Goal: Task Accomplishment & Management: Manage account settings

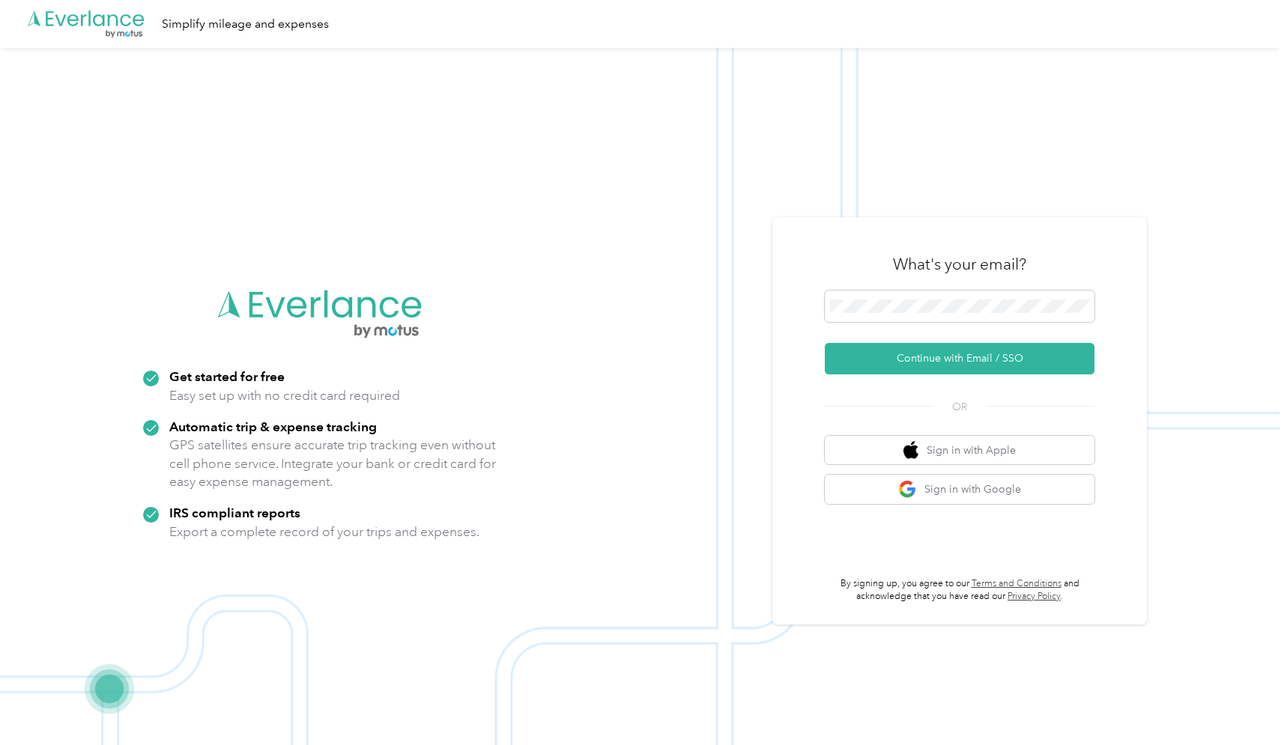
click at [965, 358] on button "Continue with Email / SSO" at bounding box center [960, 358] width 270 height 31
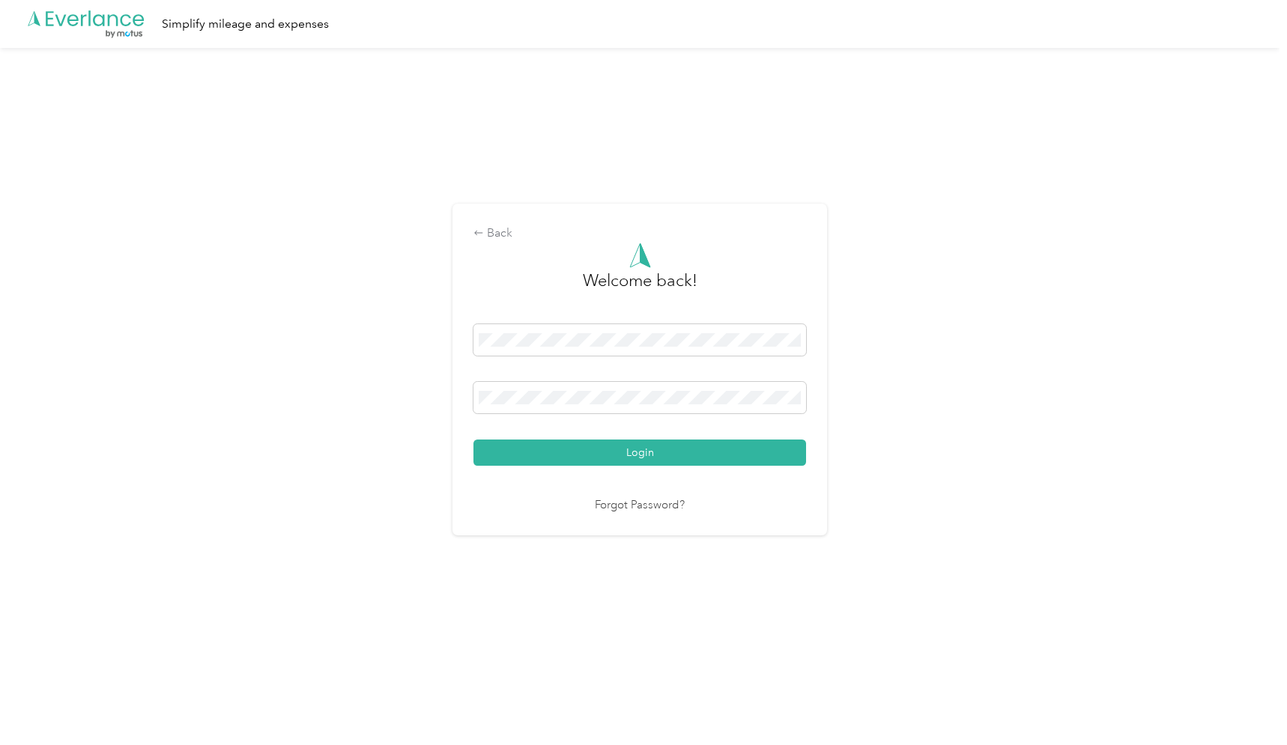
click at [643, 452] on button "Login" at bounding box center [639, 453] width 333 height 26
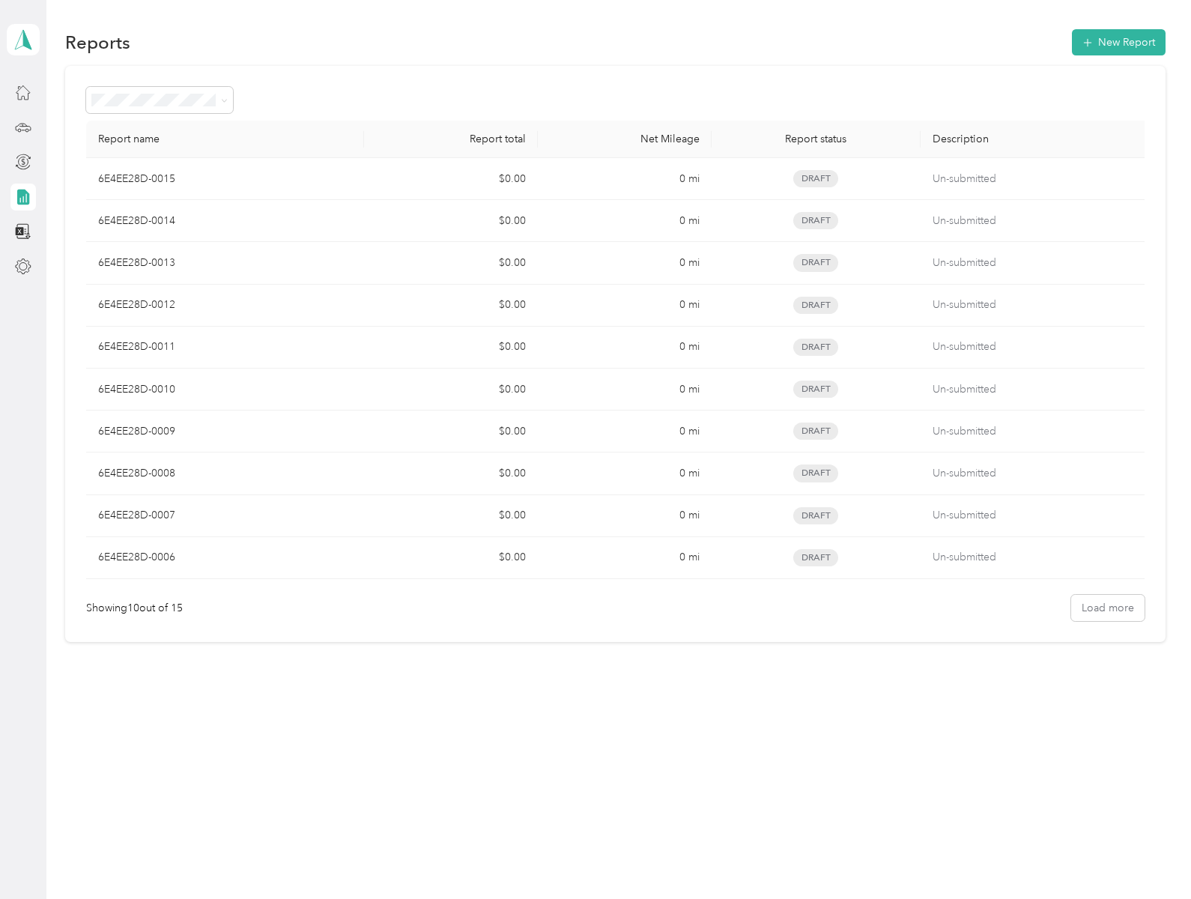
click at [1114, 607] on button "Load more" at bounding box center [1107, 608] width 73 height 26
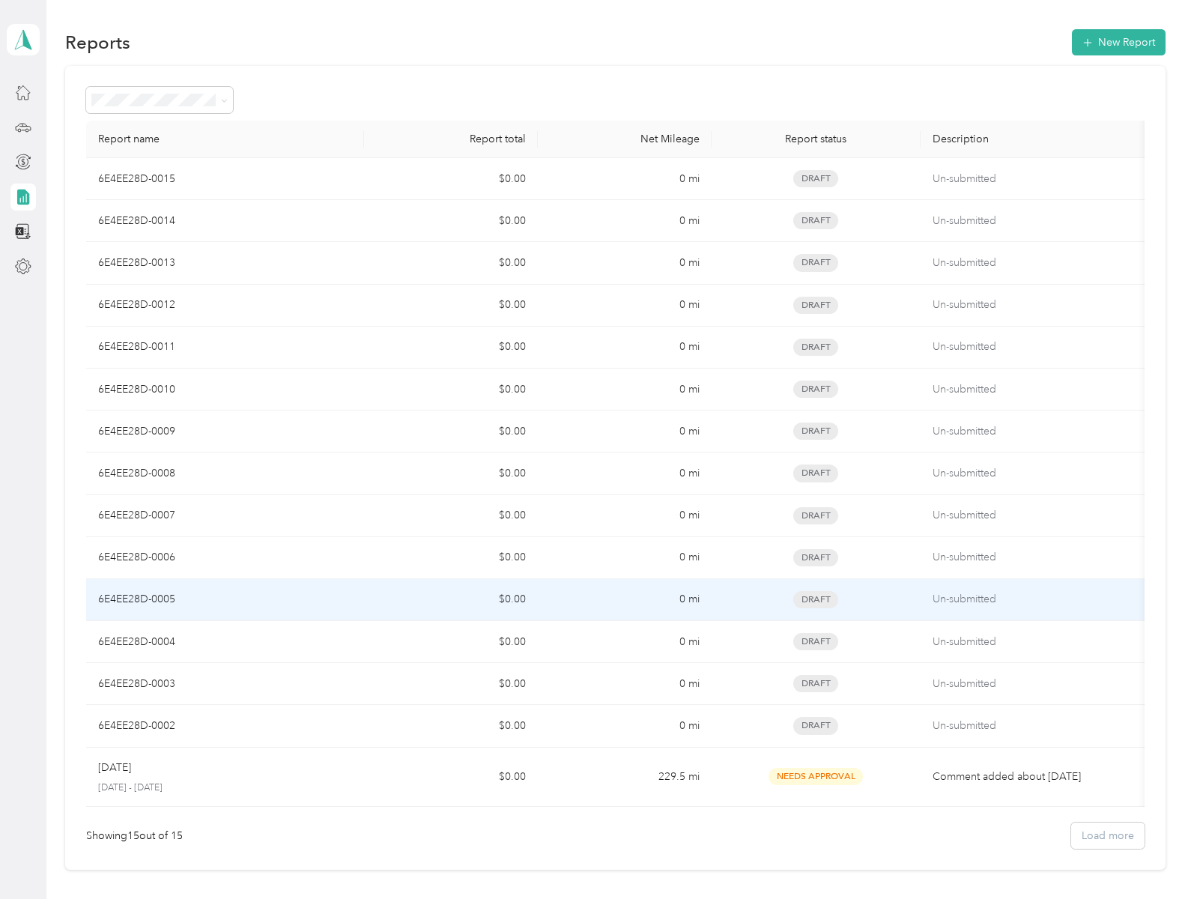
click at [613, 726] on td "0 mi" at bounding box center [625, 726] width 174 height 42
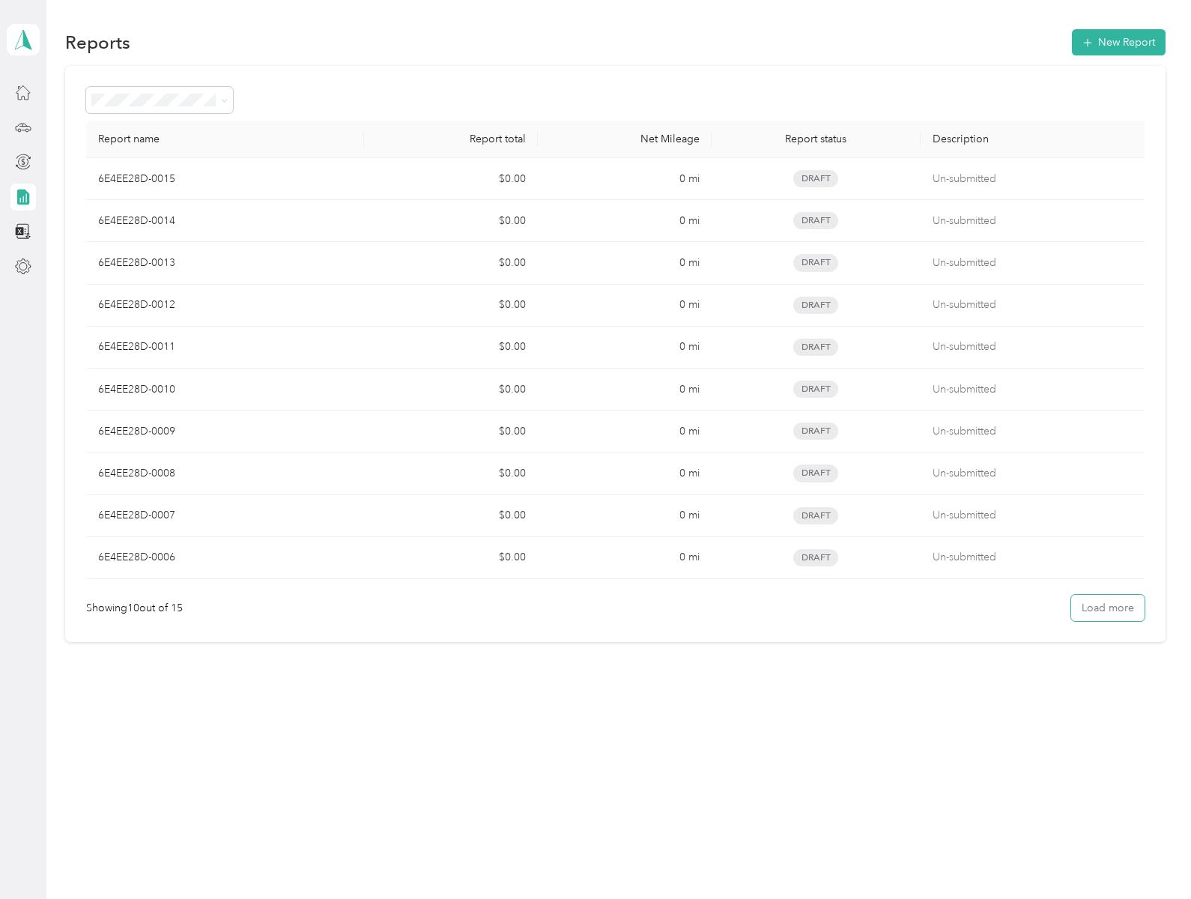
click at [1114, 607] on button "Load more" at bounding box center [1107, 608] width 73 height 26
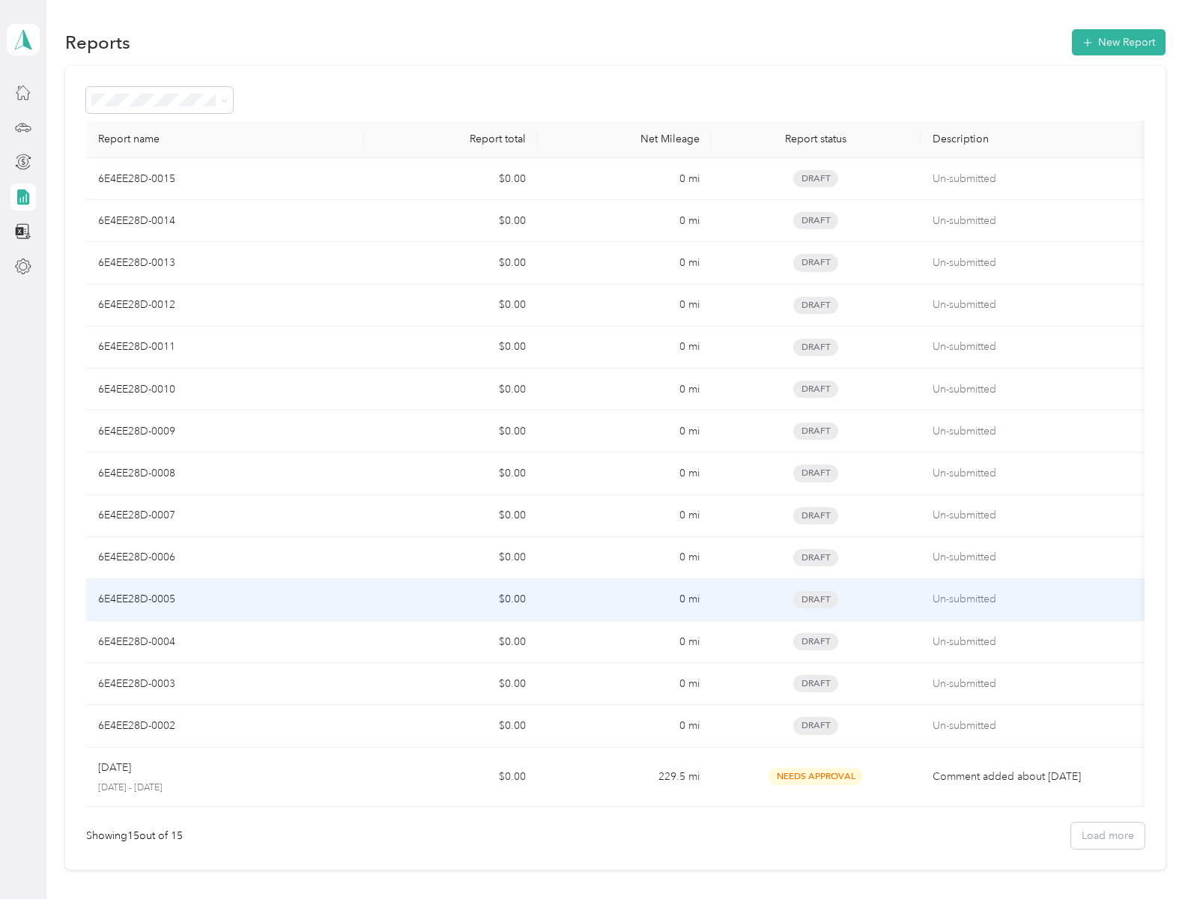
click at [613, 684] on td "0 mi" at bounding box center [625, 684] width 174 height 42
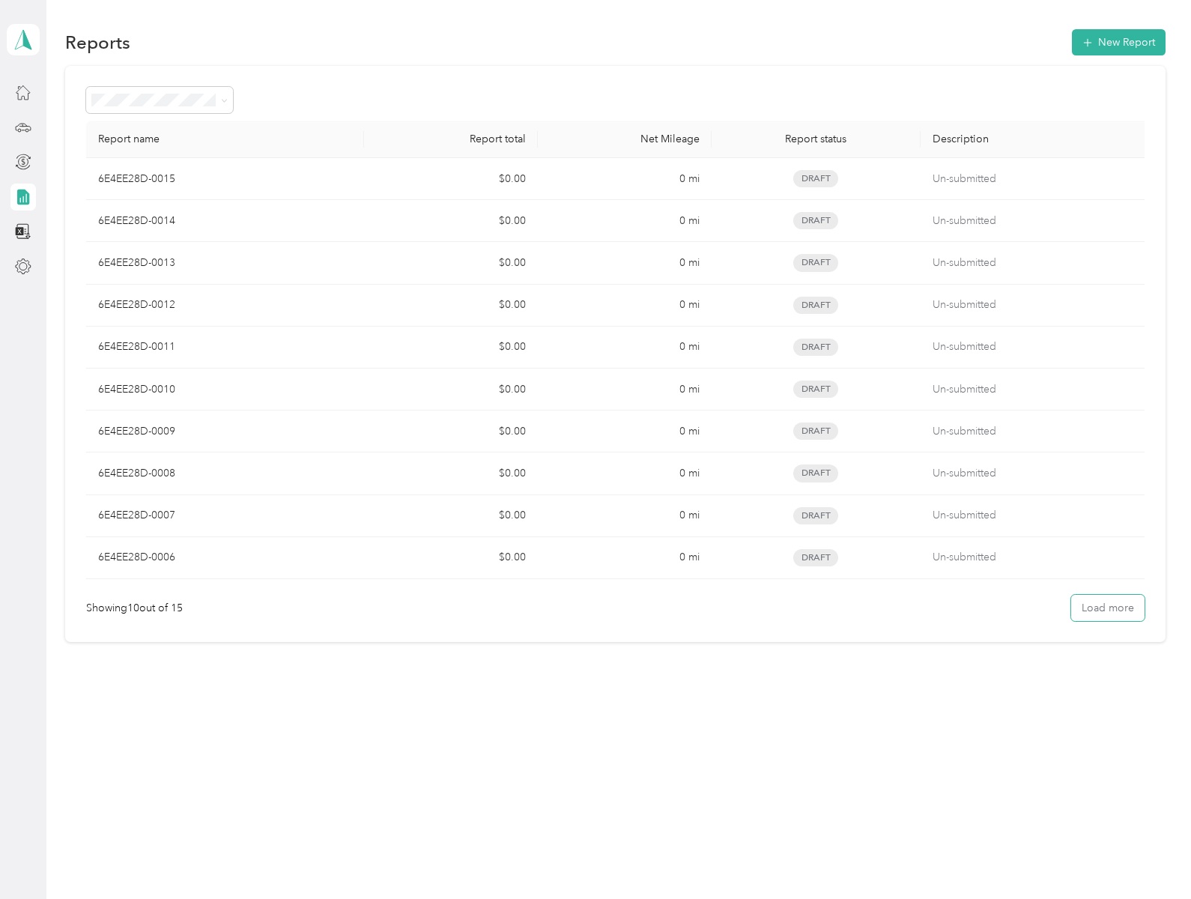
click at [1114, 607] on button "Load more" at bounding box center [1107, 608] width 73 height 26
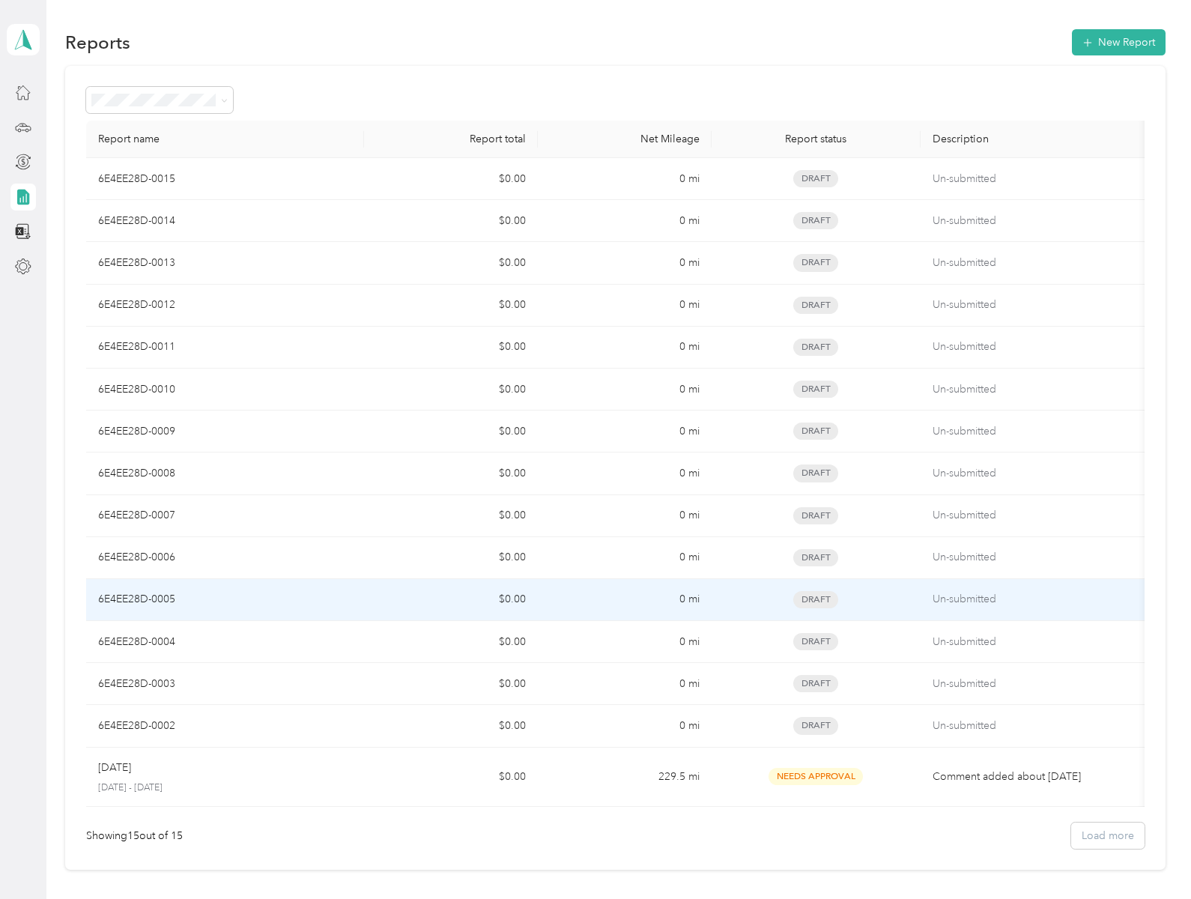
click at [613, 777] on td "229.5 mi" at bounding box center [625, 777] width 174 height 60
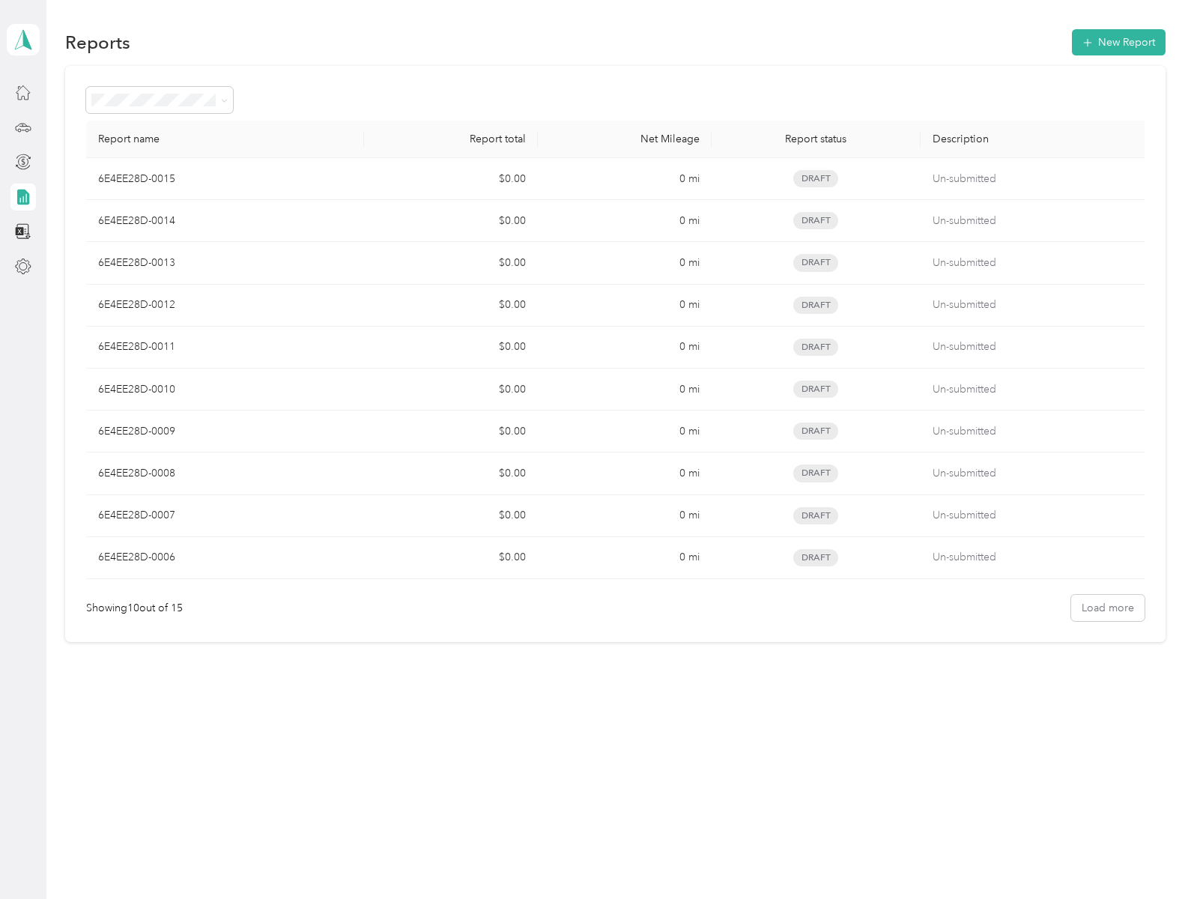
click at [1114, 607] on button "Load more" at bounding box center [1107, 608] width 73 height 26
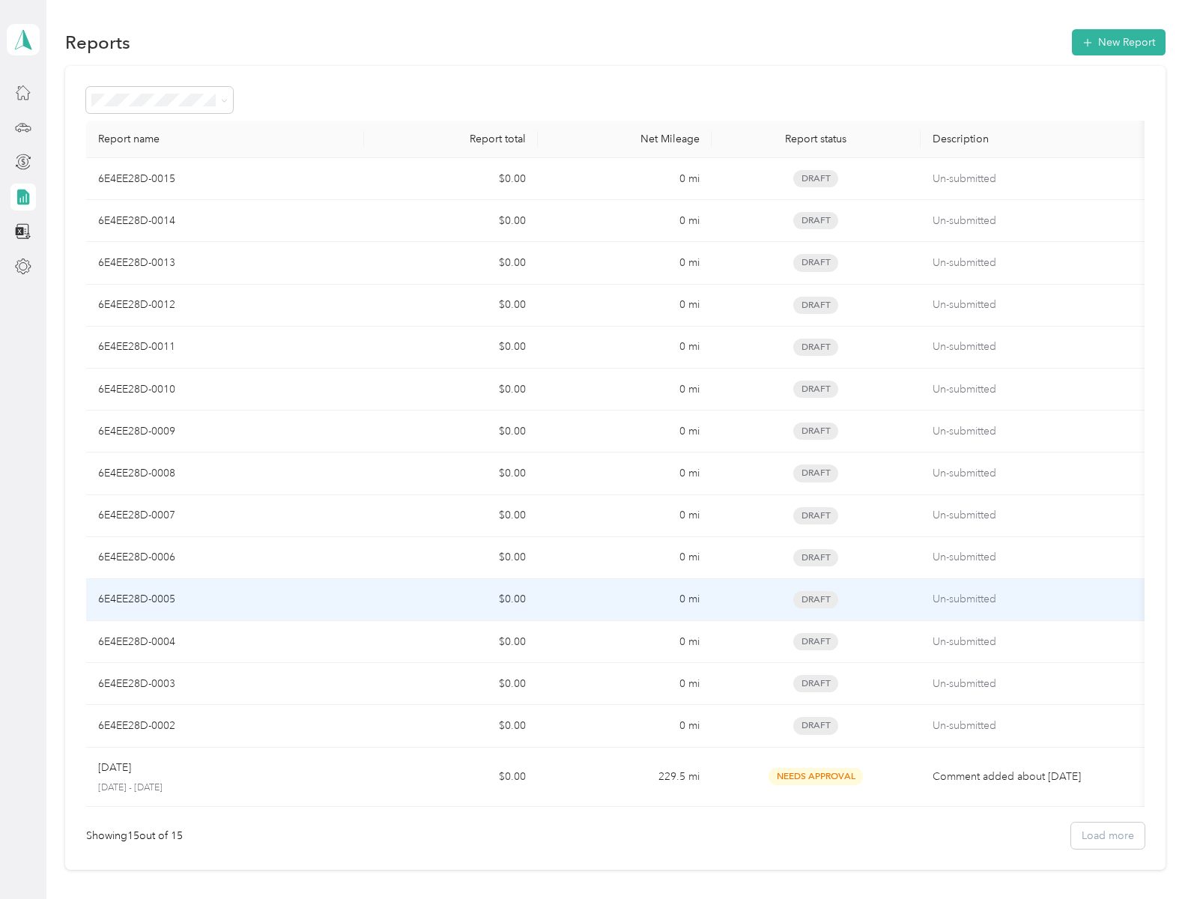
click at [816, 776] on span "Needs Approval" at bounding box center [815, 776] width 94 height 17
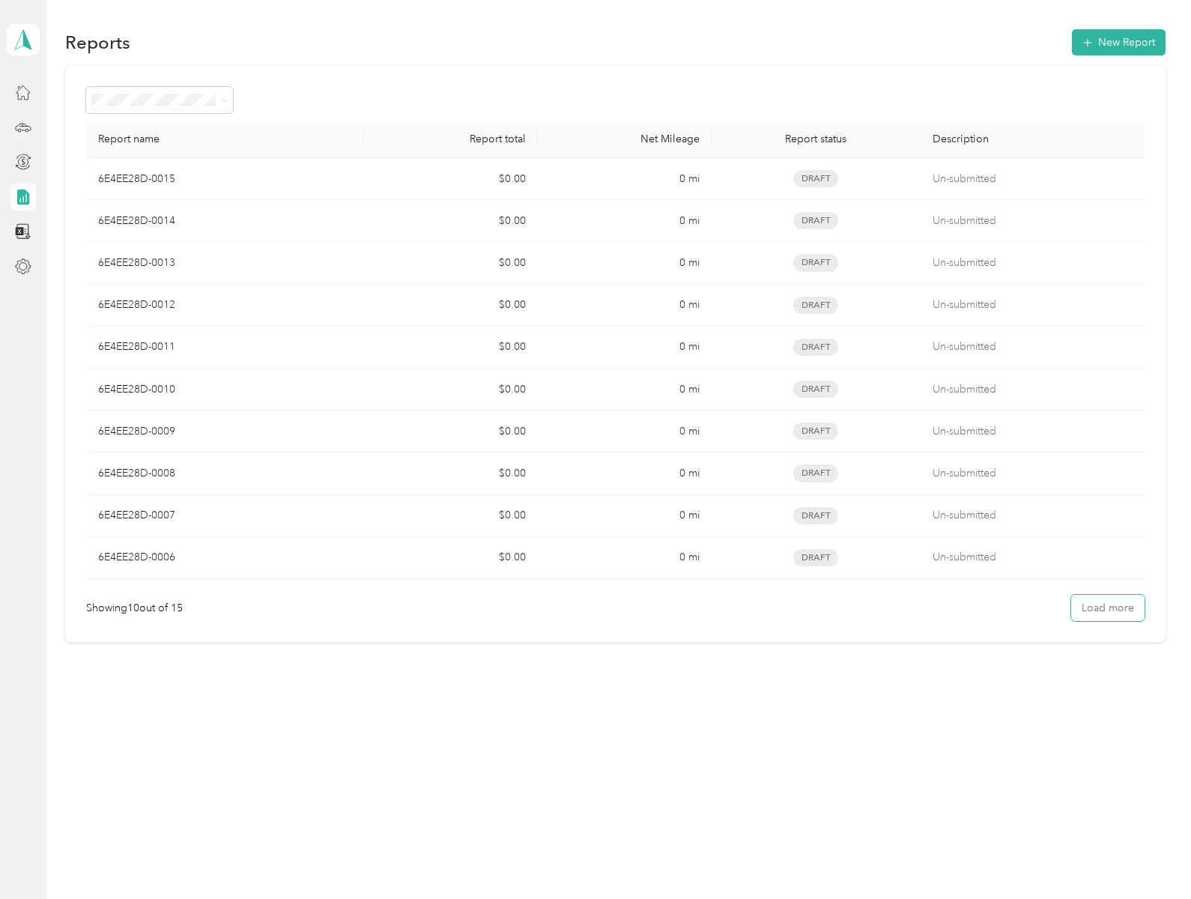
click at [1114, 607] on button "Load more" at bounding box center [1107, 608] width 73 height 26
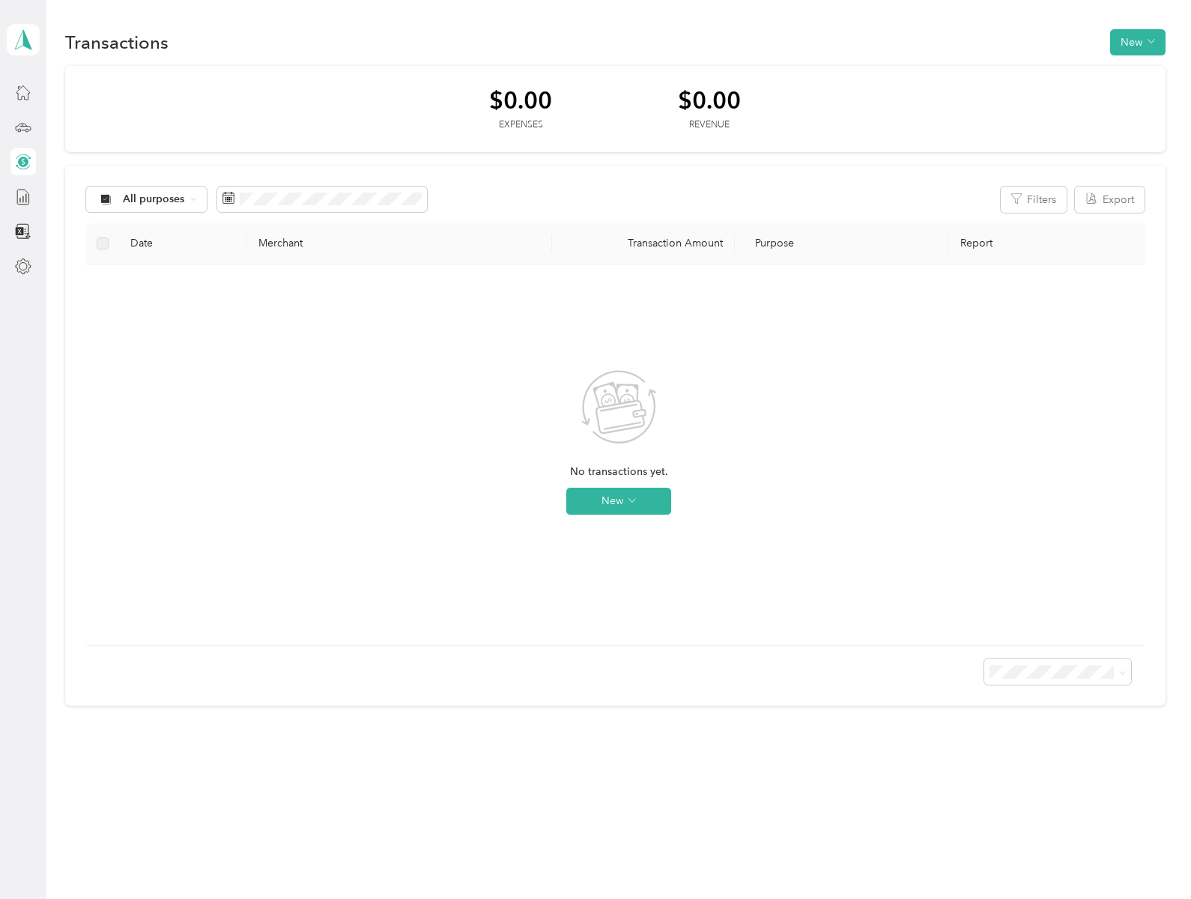
click at [23, 39] on polygon at bounding box center [27, 38] width 8 height 19
click at [167, 80] on span "[EMAIL_ADDRESS][DOMAIN_NAME]" at bounding box center [196, 80] width 180 height 13
click at [23, 39] on polygon at bounding box center [27, 38] width 8 height 19
click at [200, 80] on span "motusb2bdriver+test@everlance.com" at bounding box center [196, 80] width 180 height 13
click at [23, 39] on polygon at bounding box center [27, 38] width 8 height 19
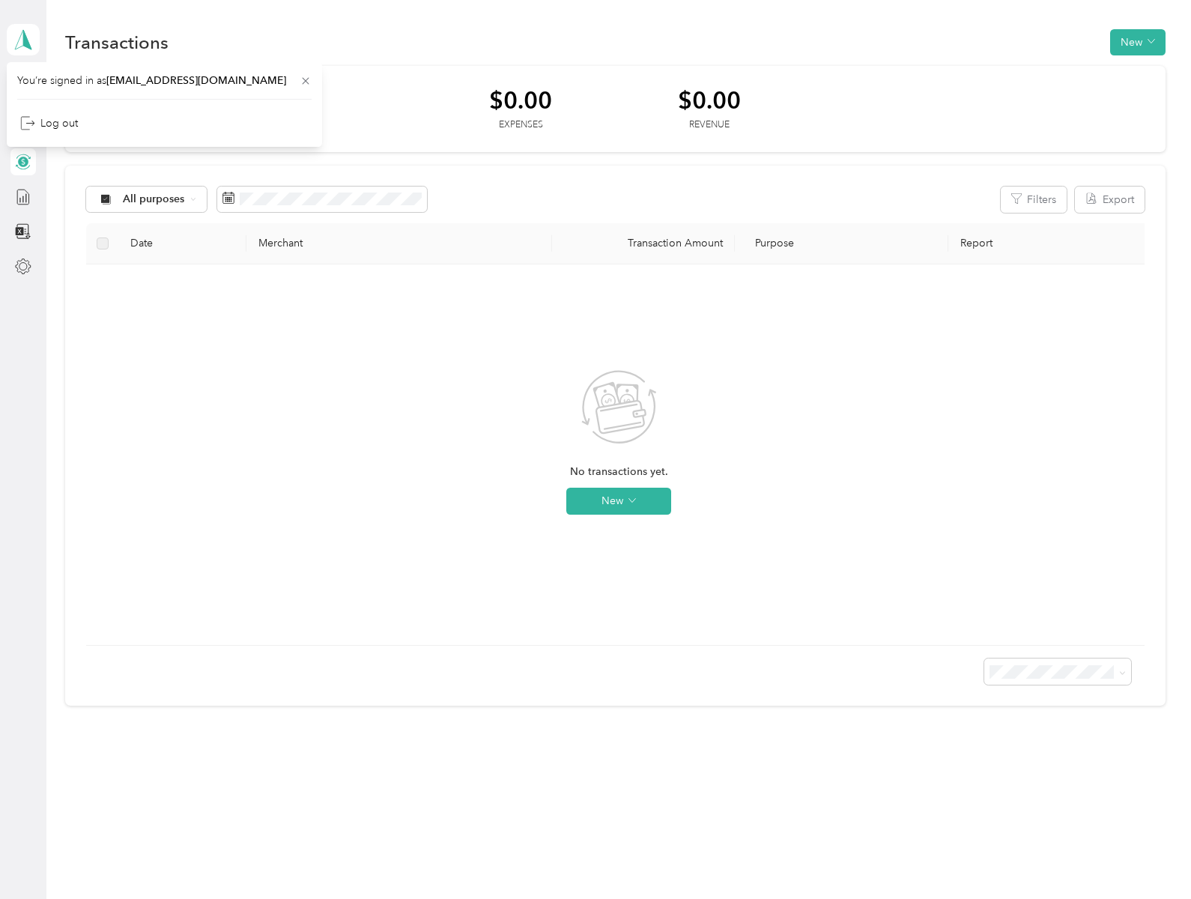
click at [167, 123] on div "Log out" at bounding box center [164, 123] width 294 height 26
click at [1144, 46] on button "New" at bounding box center [1137, 42] width 55 height 26
click at [619, 505] on button "New" at bounding box center [618, 501] width 105 height 27
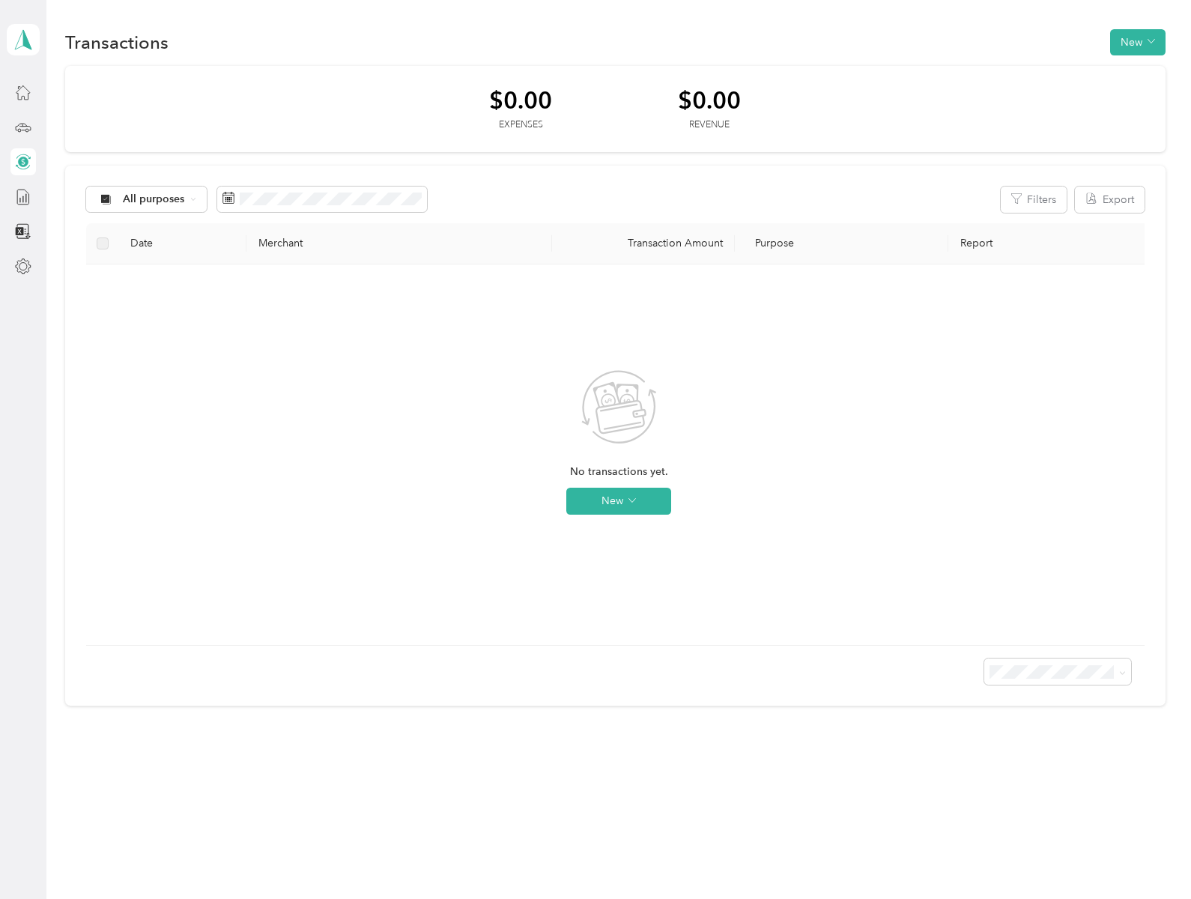
click at [1144, 46] on button "New" at bounding box center [1137, 42] width 55 height 26
click at [1133, 70] on span "Expense" at bounding box center [1141, 71] width 40 height 16
click at [1144, 46] on button "New" at bounding box center [1137, 42] width 55 height 26
click at [1133, 70] on span "Expense" at bounding box center [1141, 71] width 40 height 16
click at [1144, 46] on button "New" at bounding box center [1137, 42] width 55 height 26
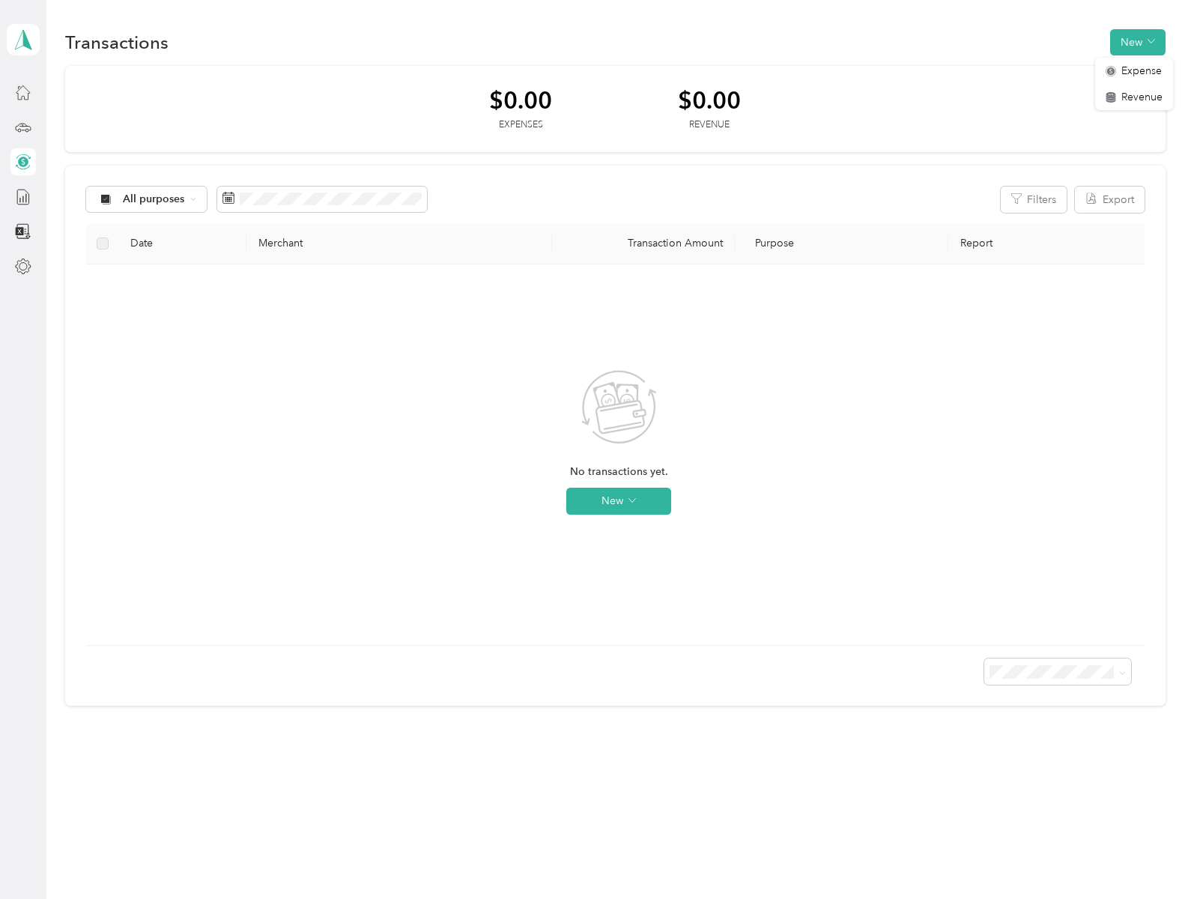
click at [1141, 70] on span "Expense" at bounding box center [1141, 71] width 40 height 16
click at [1144, 46] on button "New" at bounding box center [1137, 42] width 55 height 26
click at [1133, 97] on span "Revenue" at bounding box center [1141, 97] width 41 height 16
click at [1144, 46] on button "New" at bounding box center [1137, 42] width 55 height 26
click at [1141, 97] on span "Revenue" at bounding box center [1141, 97] width 41 height 16
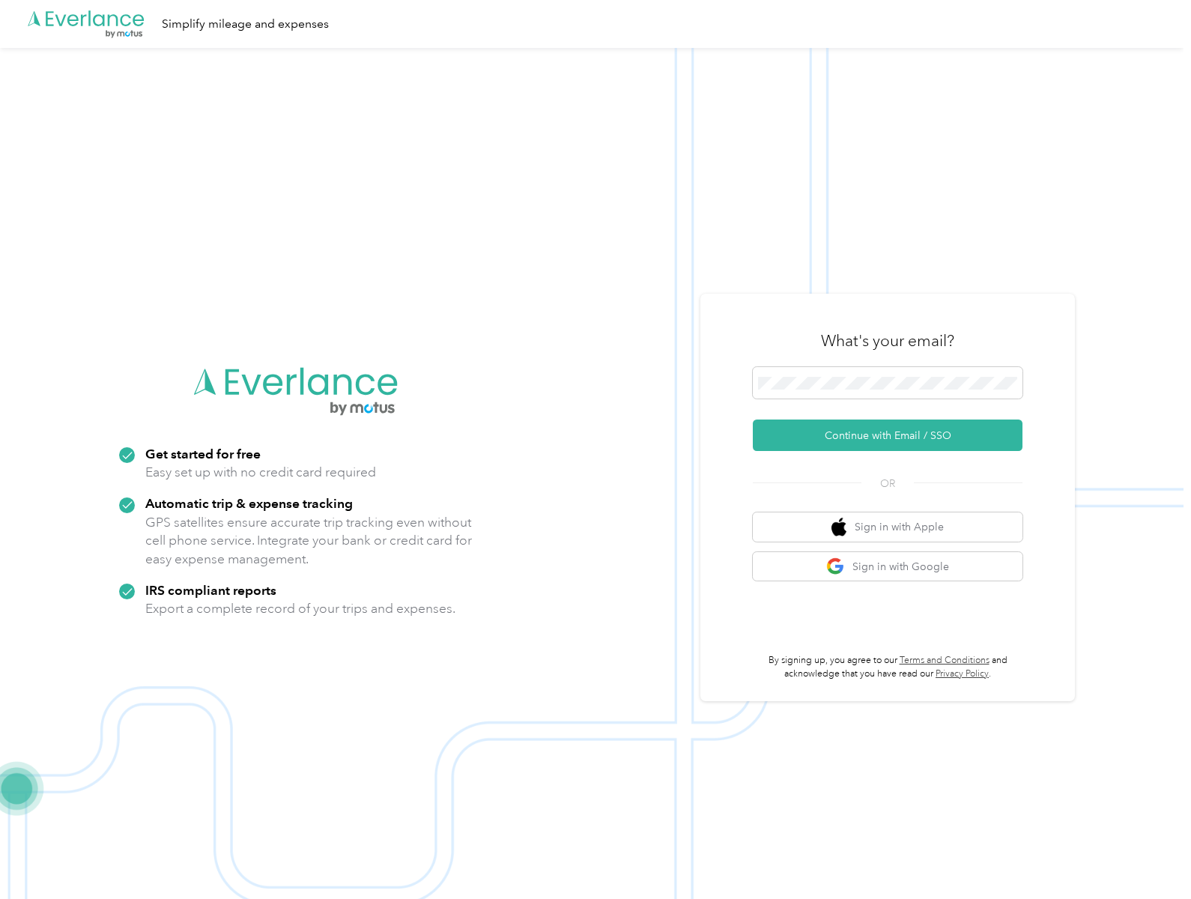
click at [595, 449] on img at bounding box center [591, 497] width 1183 height 899
